Goal: Task Accomplishment & Management: Use online tool/utility

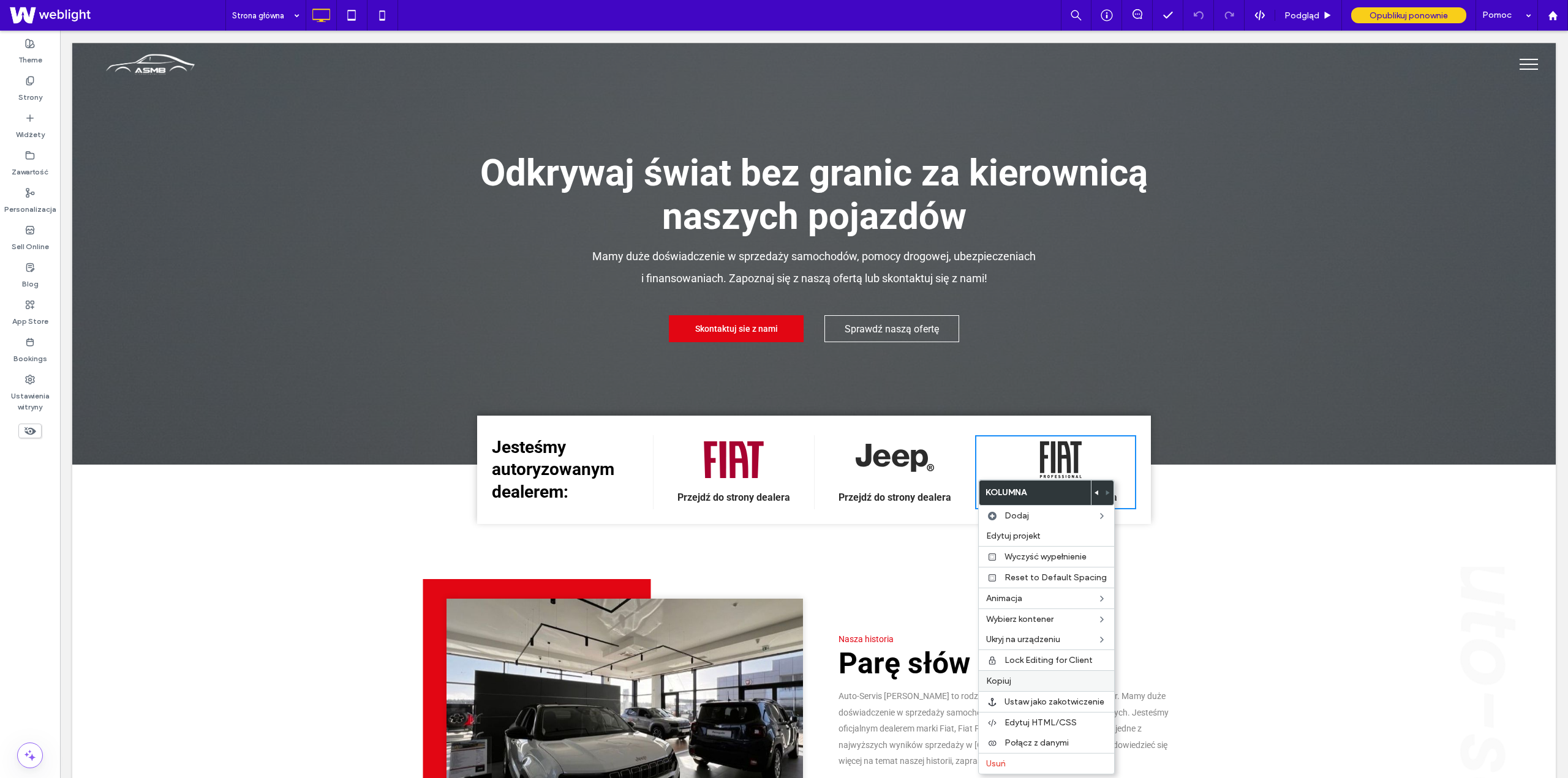
click at [1025, 678] on label "Kopiuj" at bounding box center [1047, 680] width 121 height 11
click at [1036, 676] on label "Kopiuj" at bounding box center [1044, 674] width 121 height 11
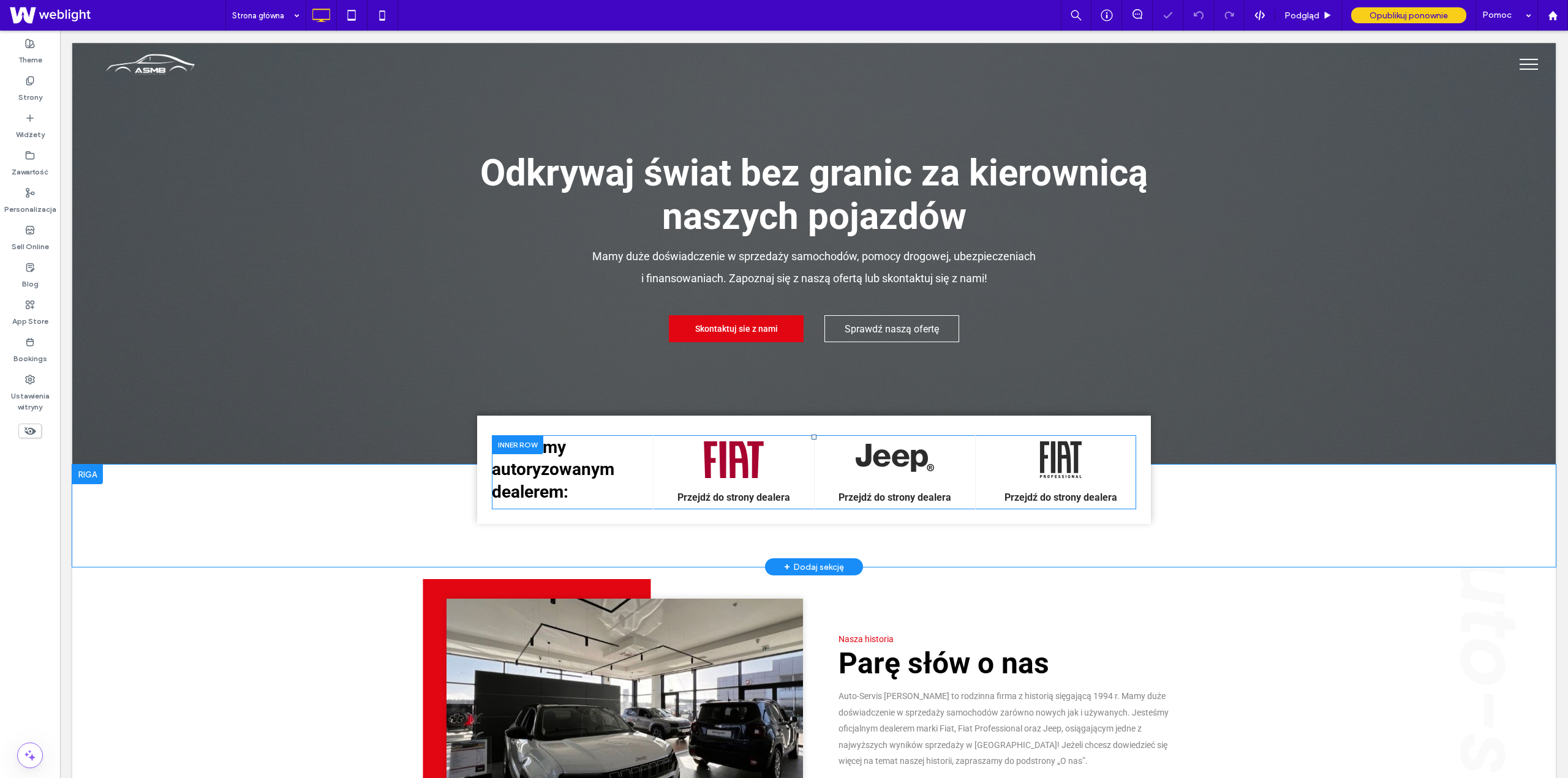
click at [1127, 483] on div "Przejdź do strony dealera Click To Paste" at bounding box center [1056, 473] width 161 height 74
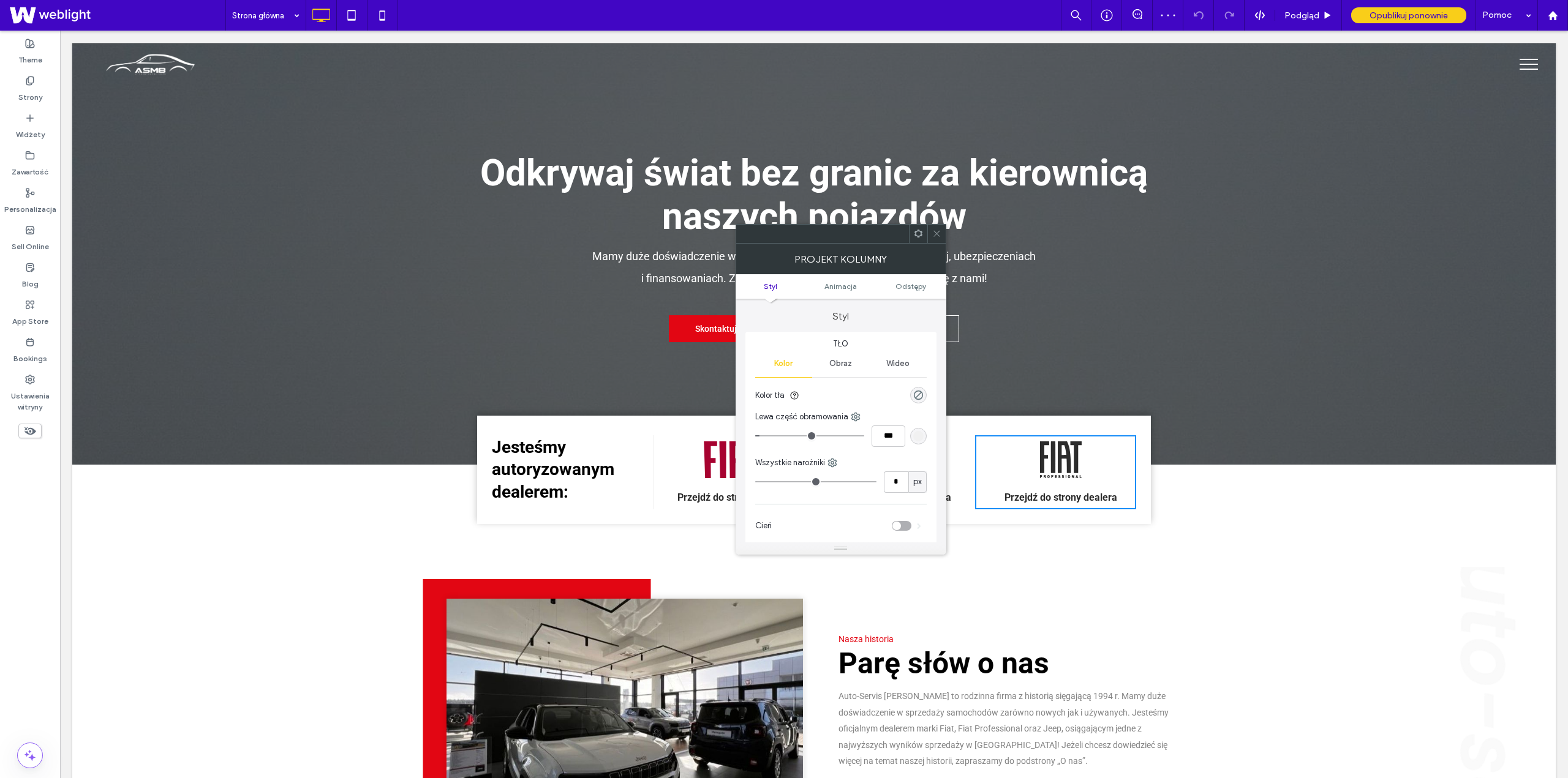
click at [929, 234] on div at bounding box center [936, 234] width 18 height 18
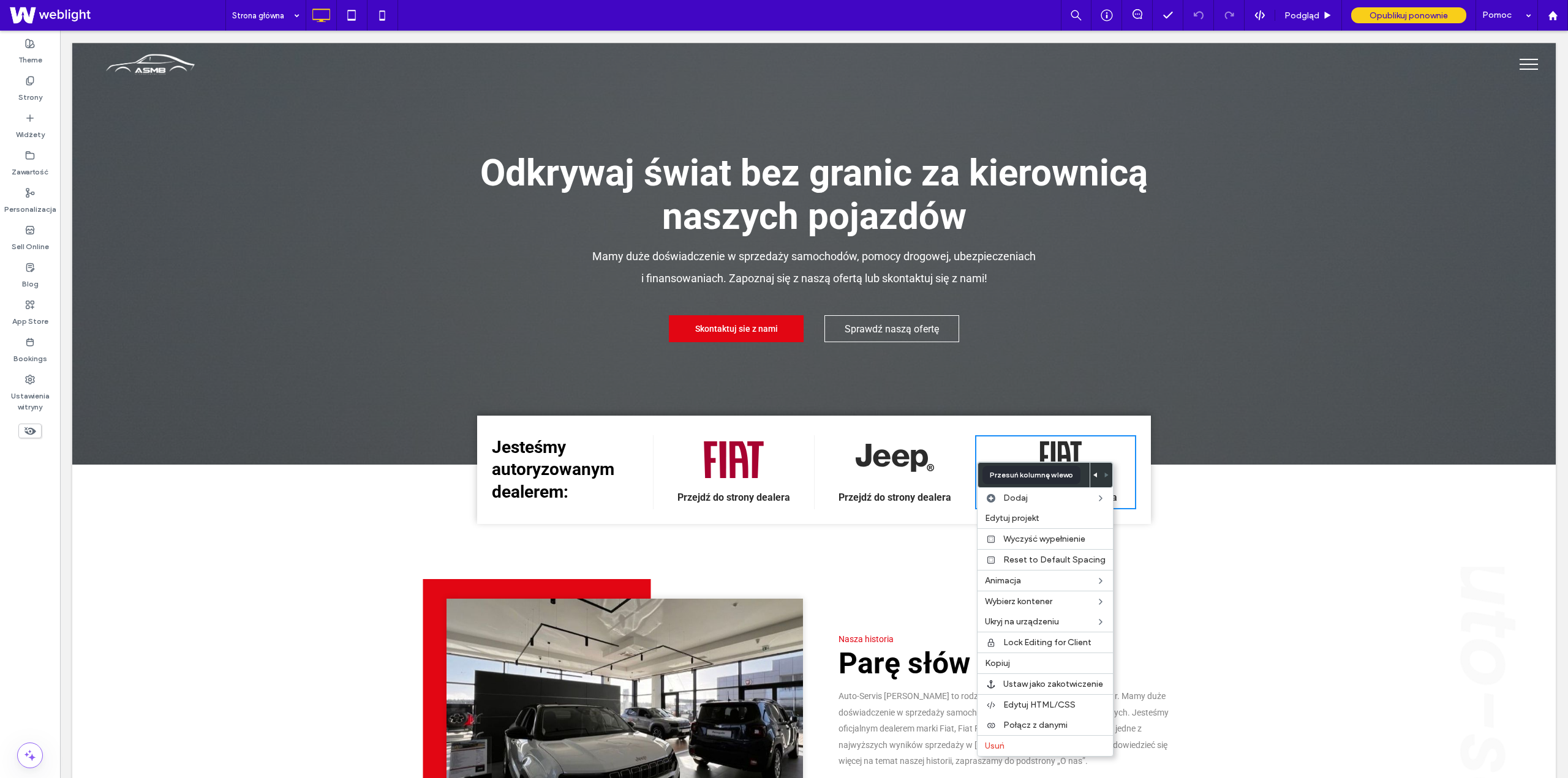
click at [1094, 474] on use at bounding box center [1095, 475] width 4 height 5
click at [1105, 474] on icon at bounding box center [1107, 475] width 5 height 5
click at [501, 423] on div "Jesteśmy autoryzowanym dealerem: Click To Paste .fil0-1700581097 {fill:#A70230;…" at bounding box center [814, 470] width 674 height 108
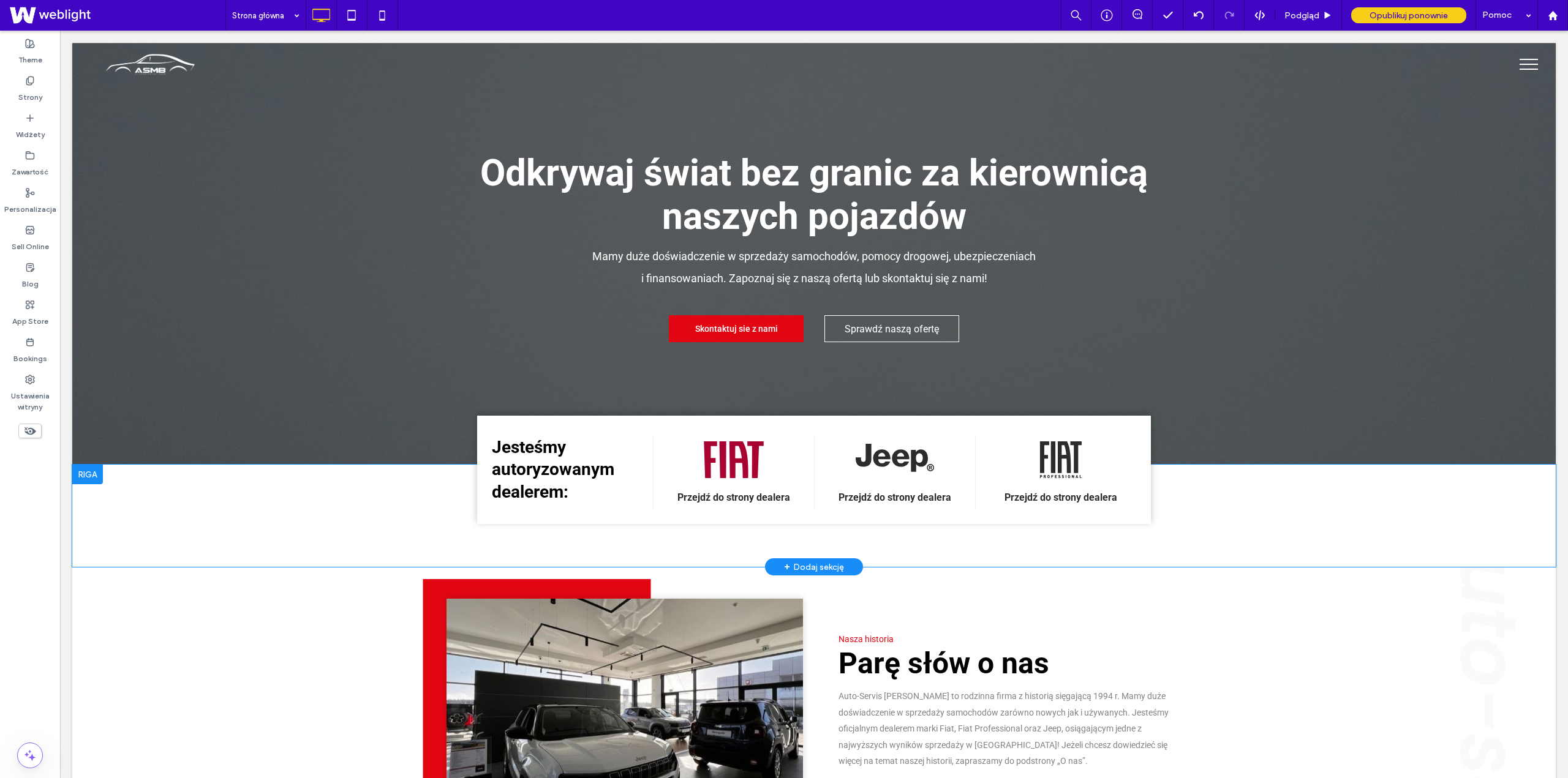
click at [1136, 517] on div "Jesteśmy autoryzowanym dealerem: Click To Paste .fil0-1700581097 {fill:#A70230;…" at bounding box center [814, 470] width 674 height 108
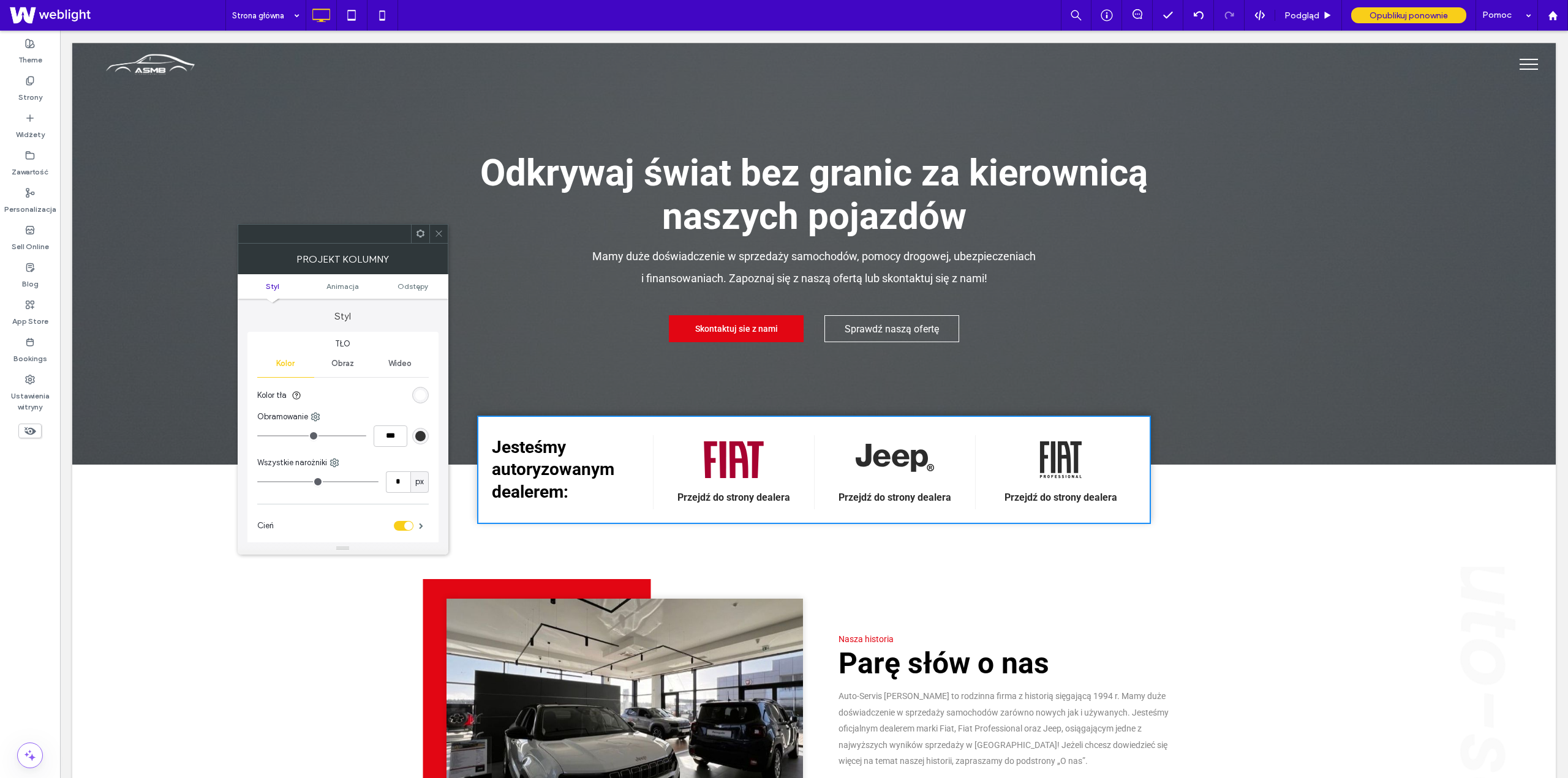
click at [436, 234] on icon at bounding box center [439, 233] width 9 height 9
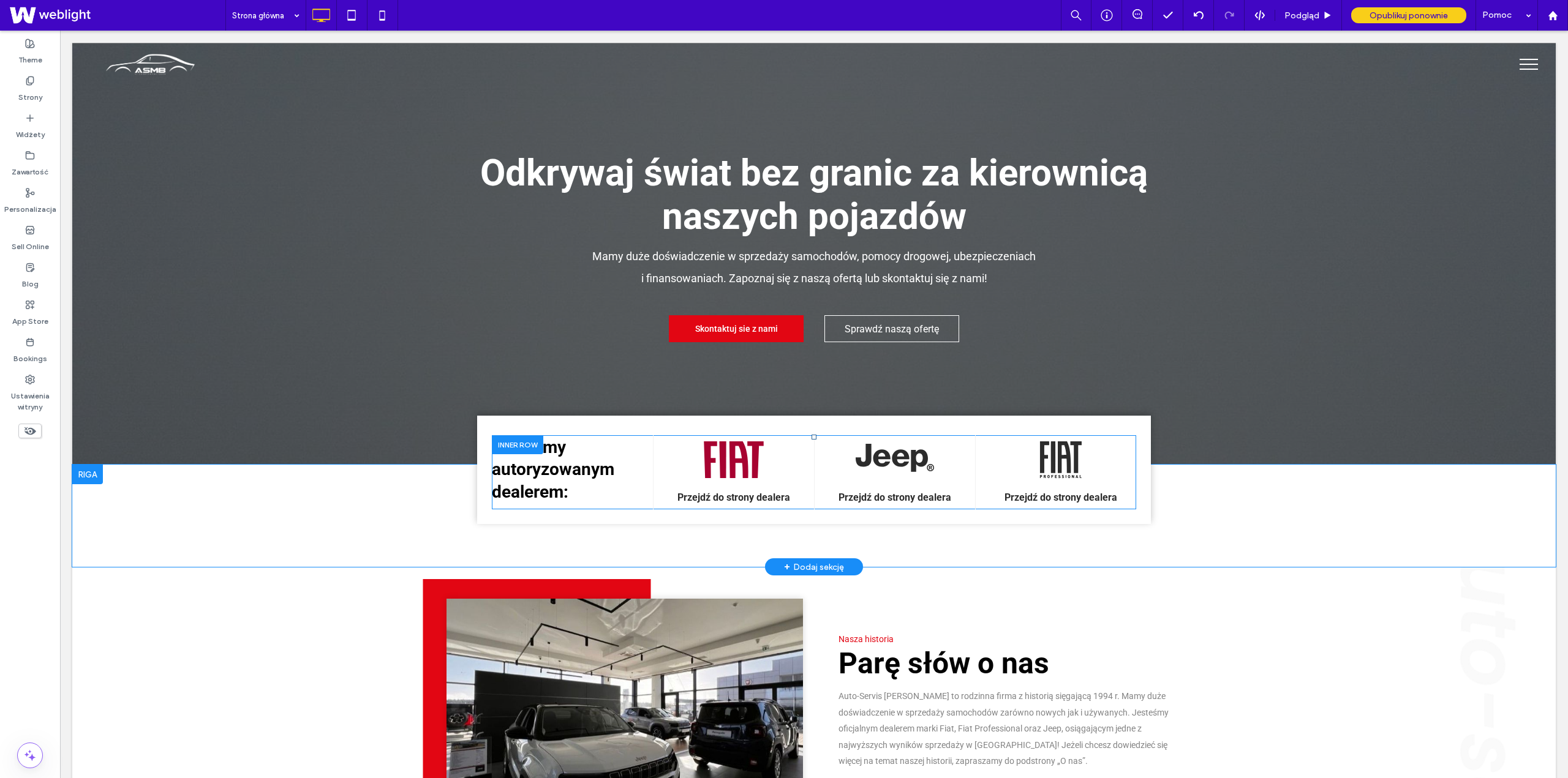
click at [517, 445] on div at bounding box center [517, 445] width 51 height 19
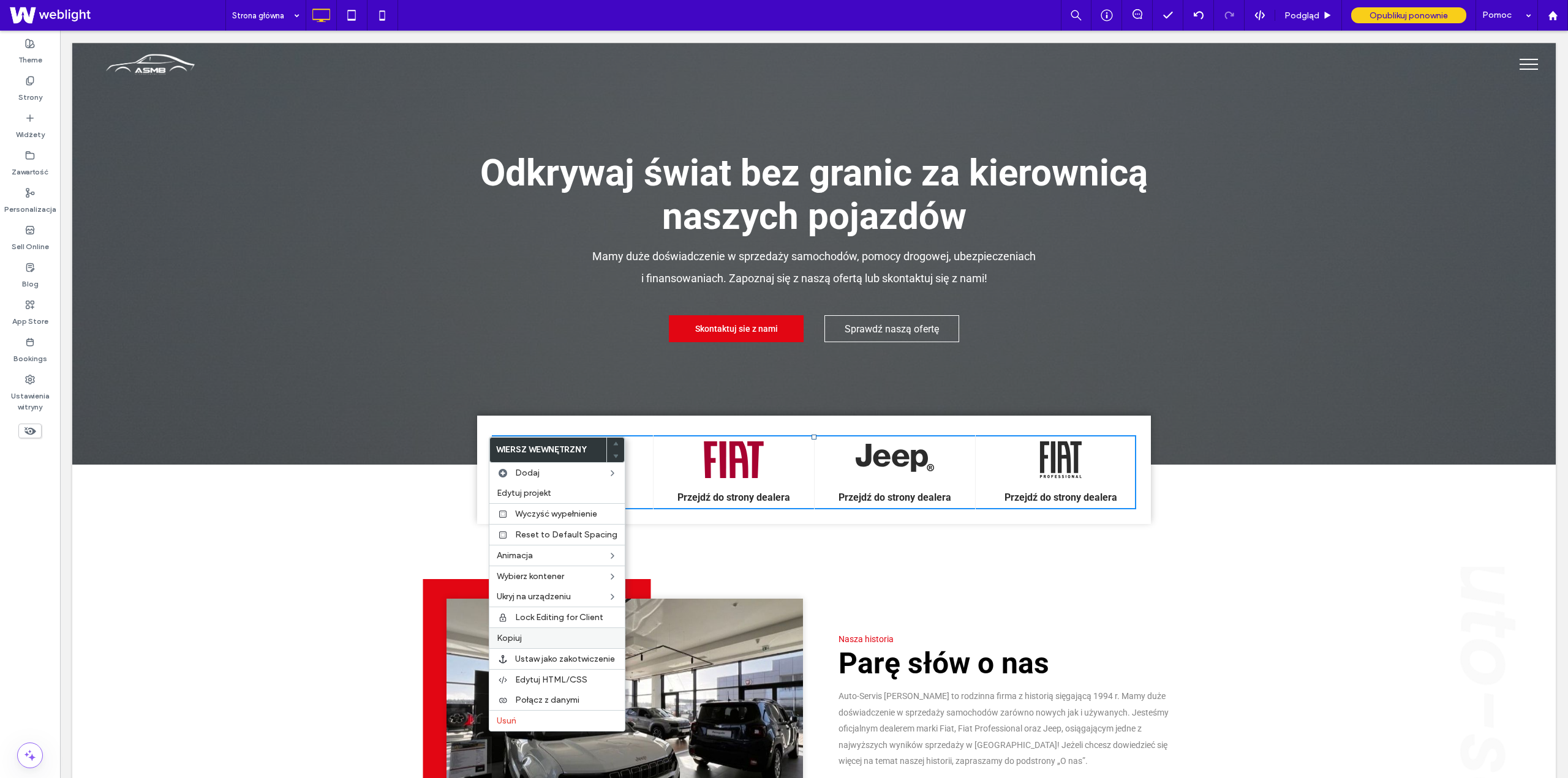
click at [540, 638] on label "Kopiuj" at bounding box center [557, 638] width 121 height 11
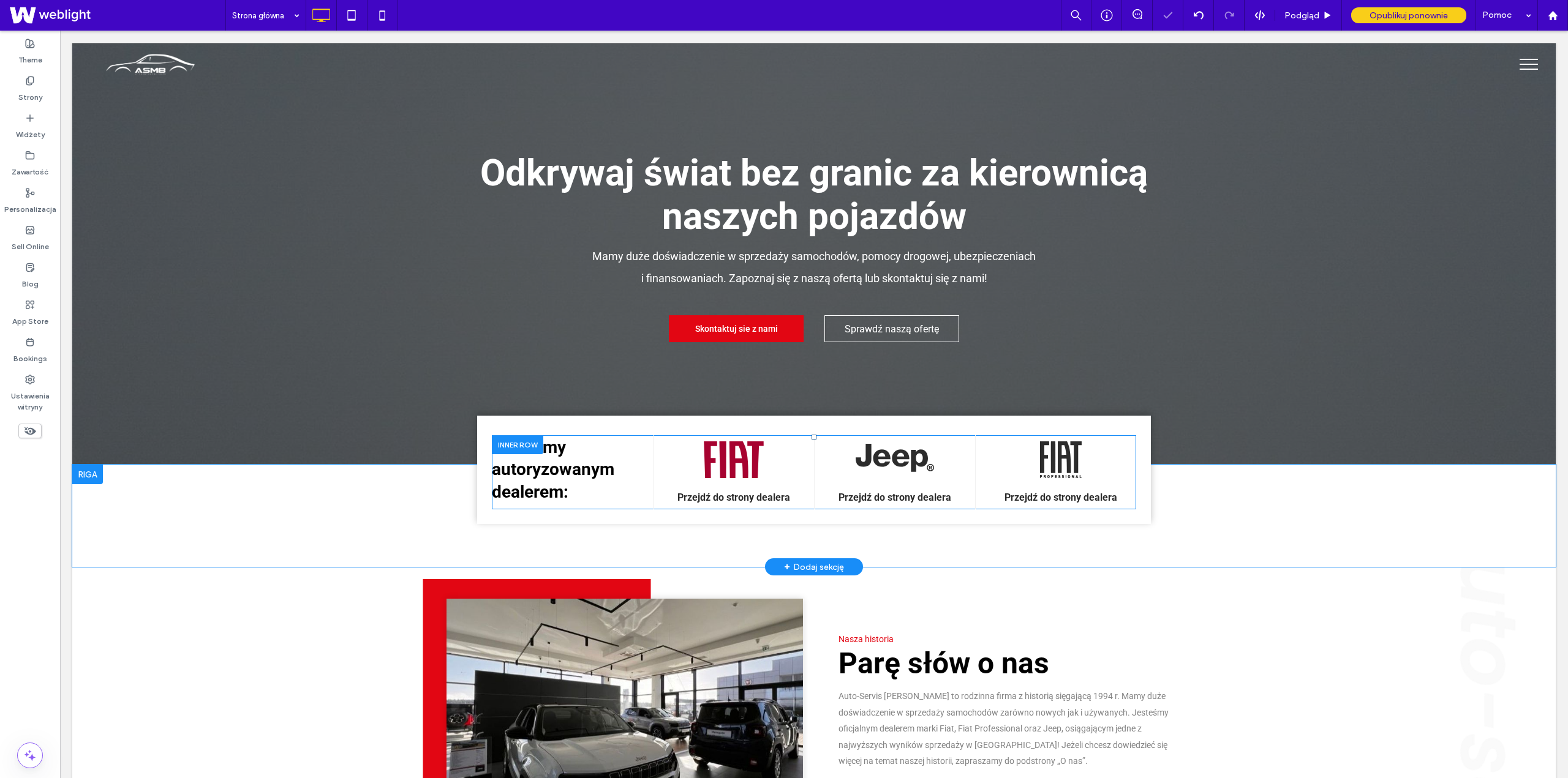
click at [503, 444] on div at bounding box center [517, 445] width 51 height 19
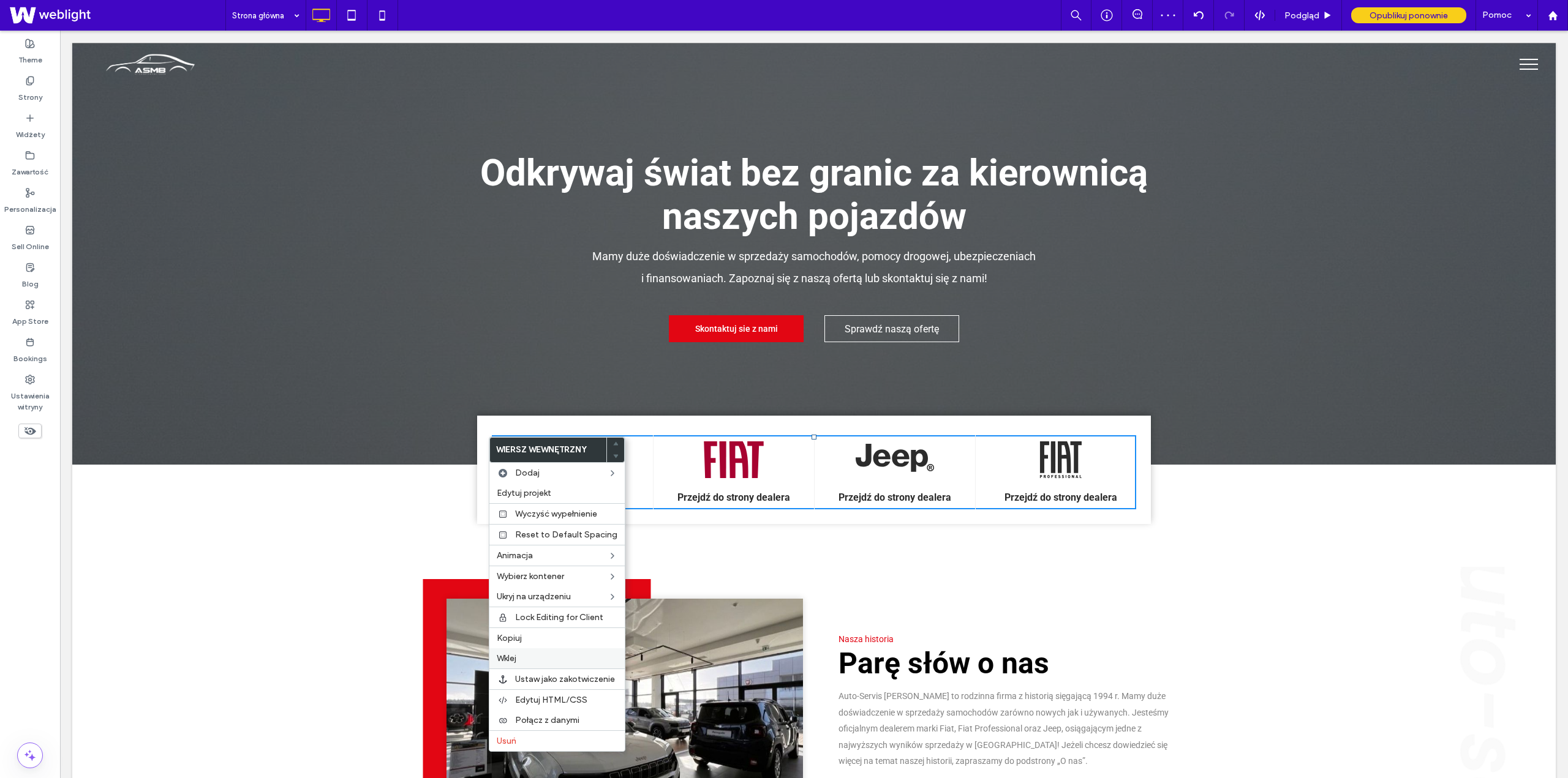
click at [520, 657] on label "Wklej" at bounding box center [557, 658] width 121 height 11
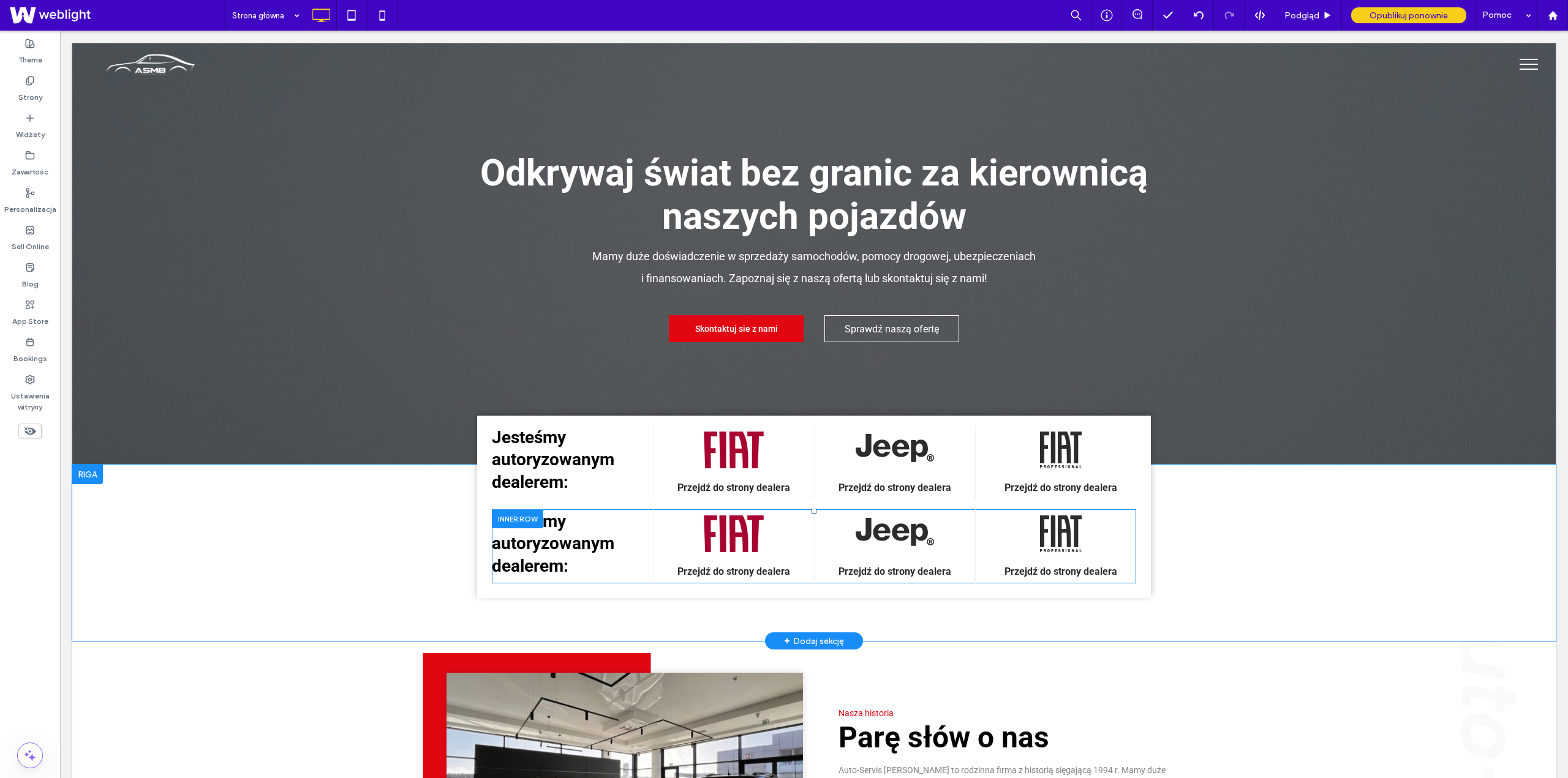
click at [512, 517] on div at bounding box center [517, 518] width 51 height 19
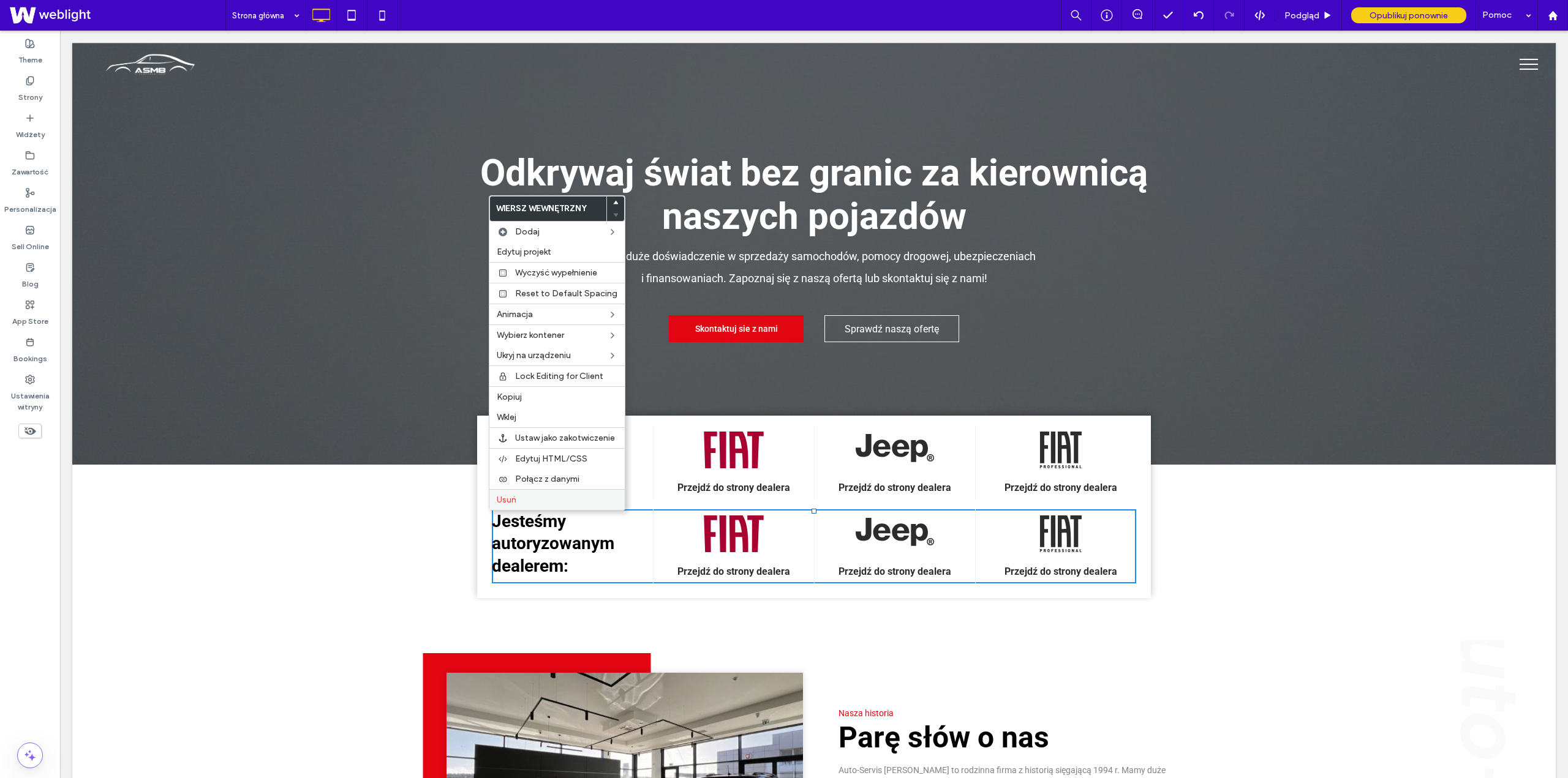
click at [539, 498] on label "Usuń" at bounding box center [557, 499] width 121 height 11
